Goal: Find specific page/section: Find specific page/section

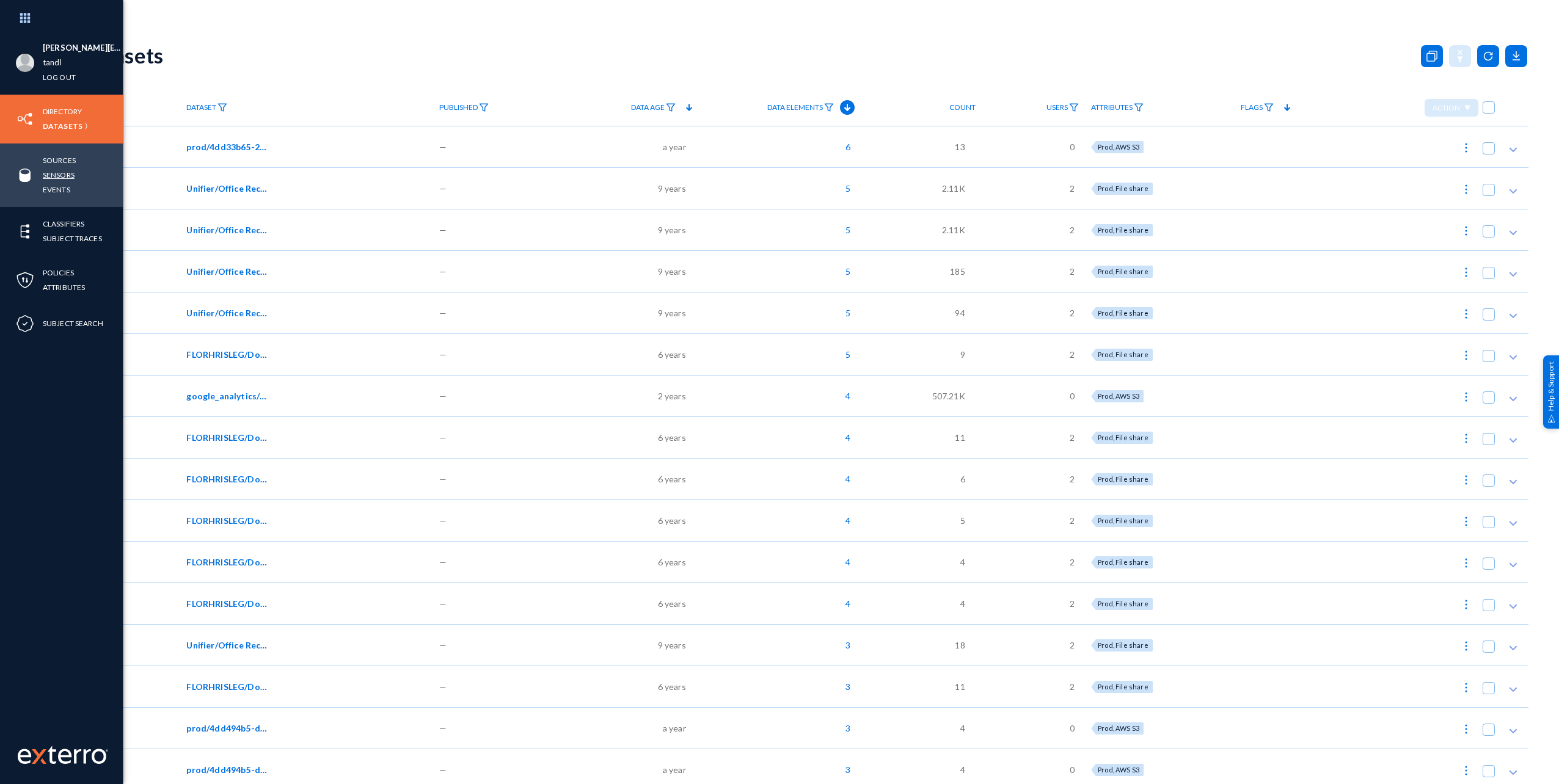
click at [68, 173] on link "Sensors" at bounding box center [58, 174] width 31 height 14
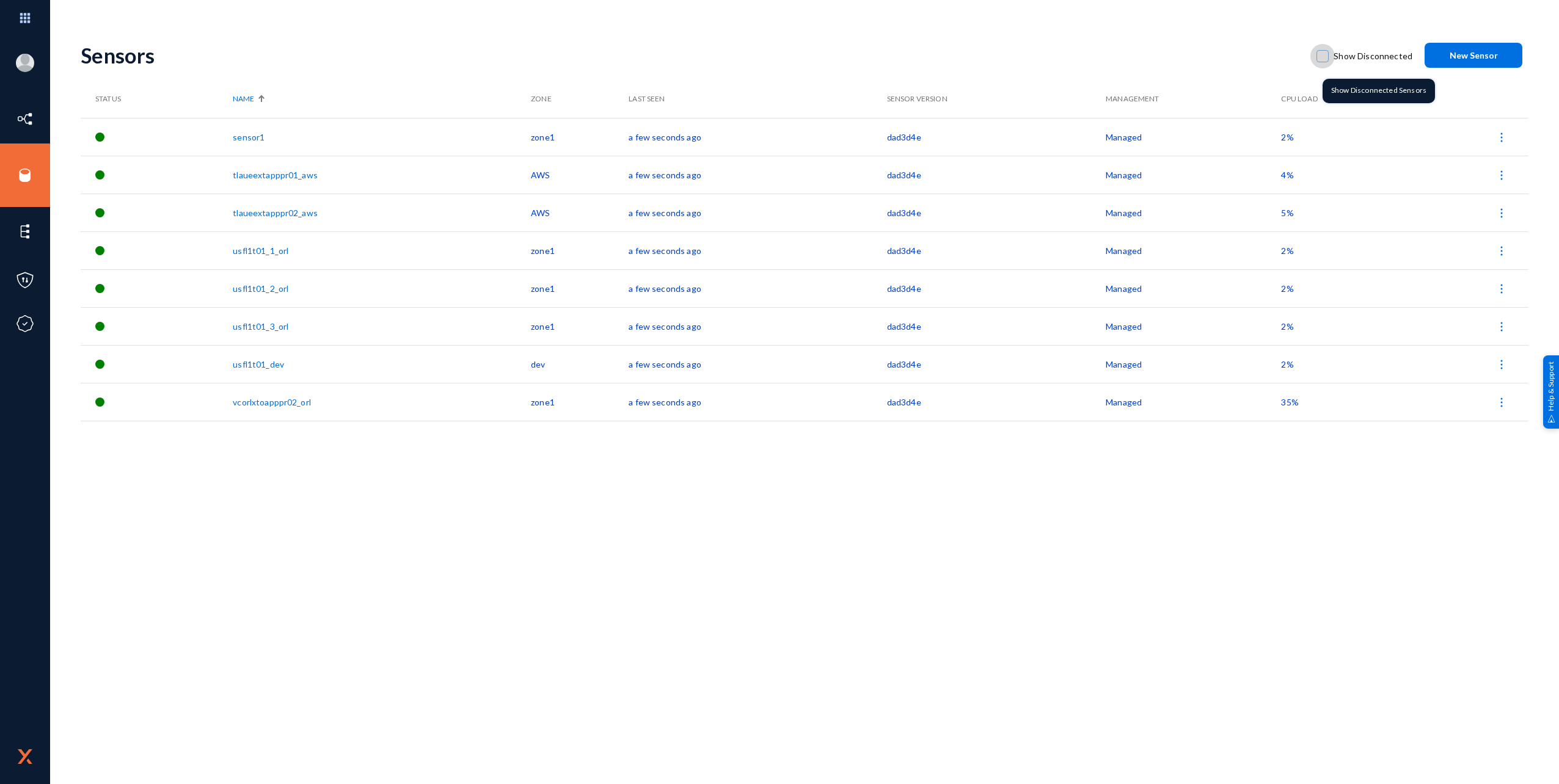
click at [1345, 56] on span "Show Disconnected" at bounding box center [1373, 56] width 79 height 18
click at [1323, 62] on input "Show Disconnected" at bounding box center [1323, 62] width 1 height 1
checkbox input "true"
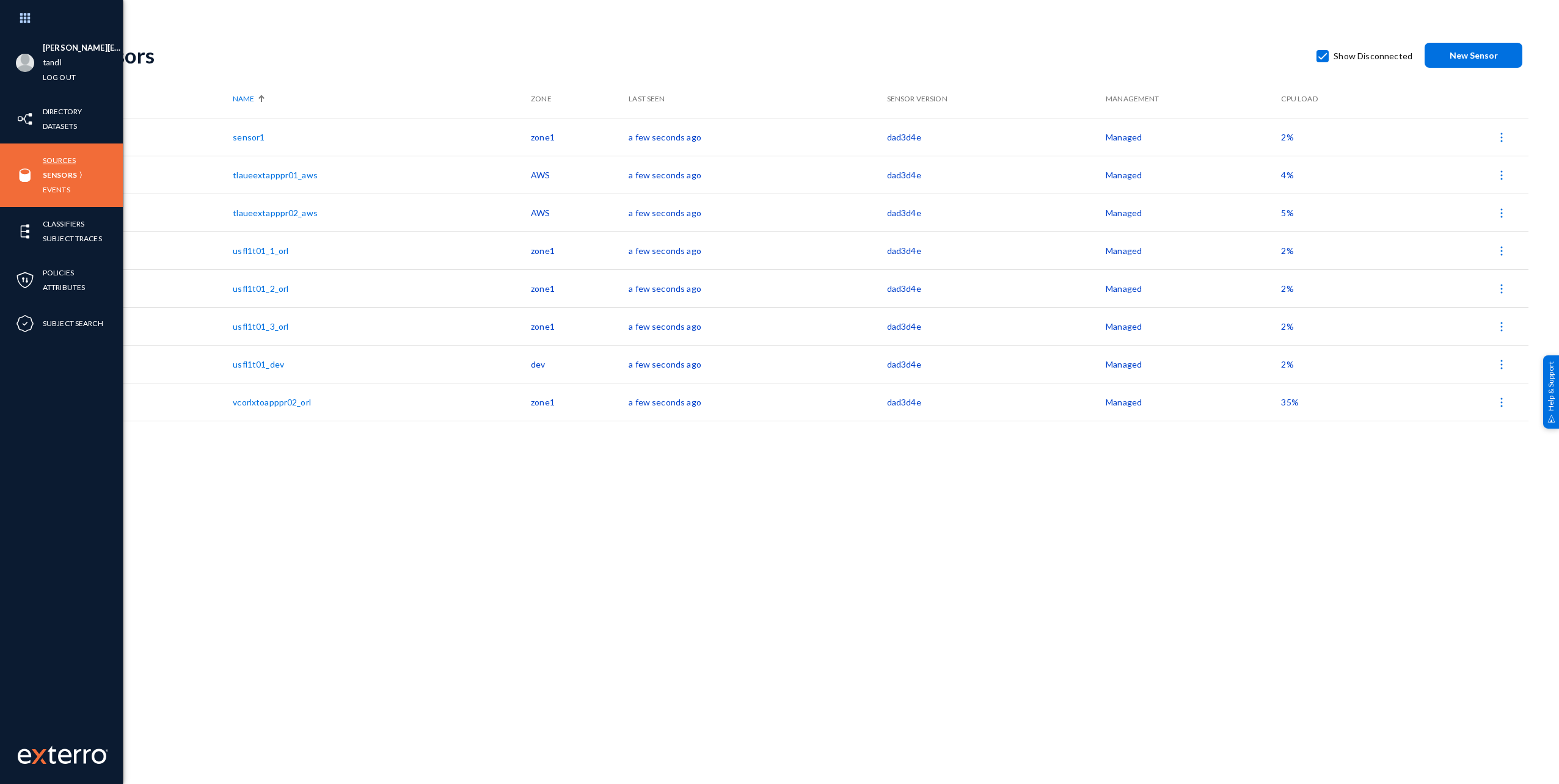
click at [51, 163] on link "Sources" at bounding box center [59, 160] width 33 height 14
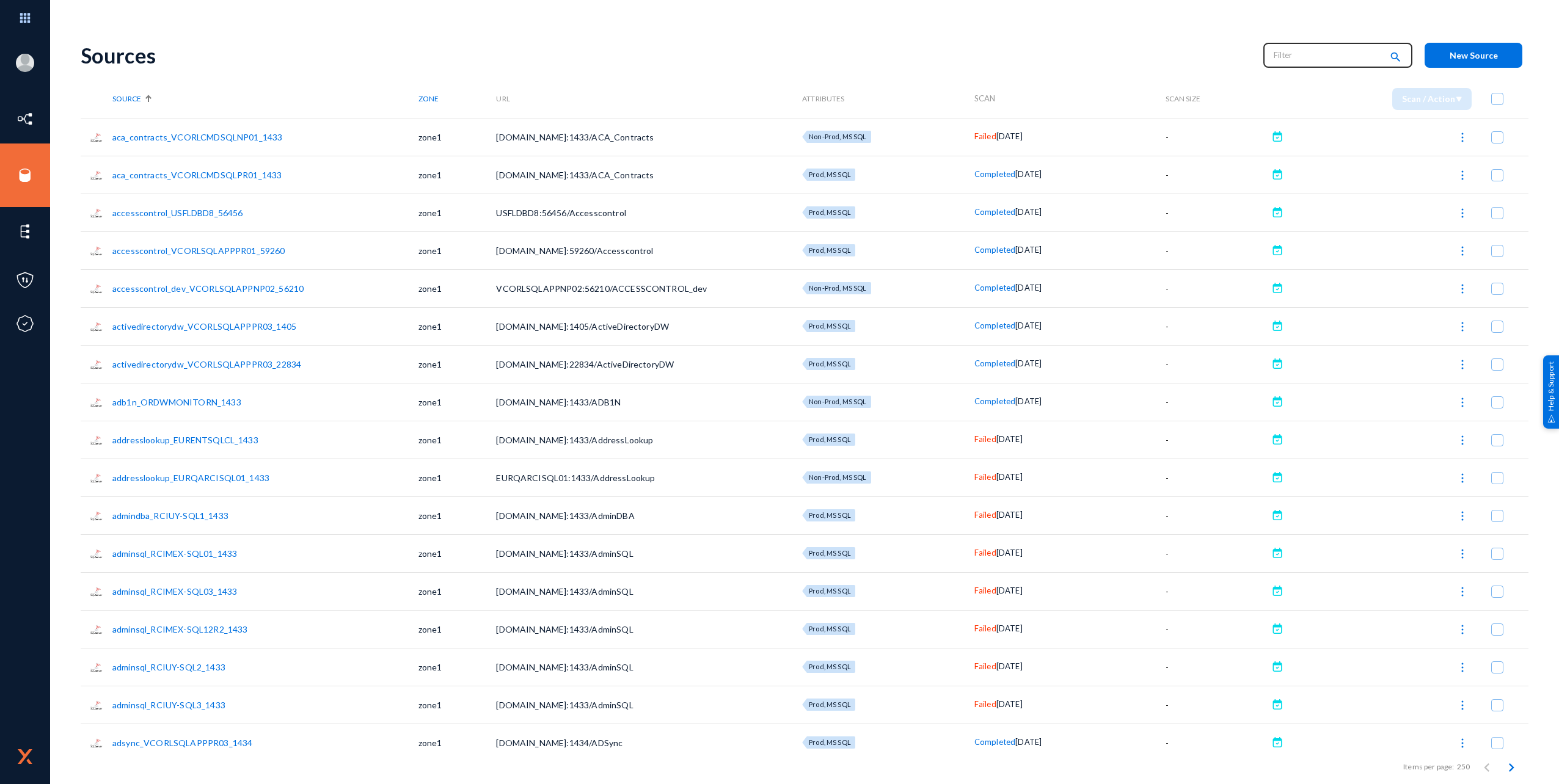
click at [1298, 57] on input "text" at bounding box center [1327, 55] width 107 height 18
type input "Running"
